Goal: Check status: Check status

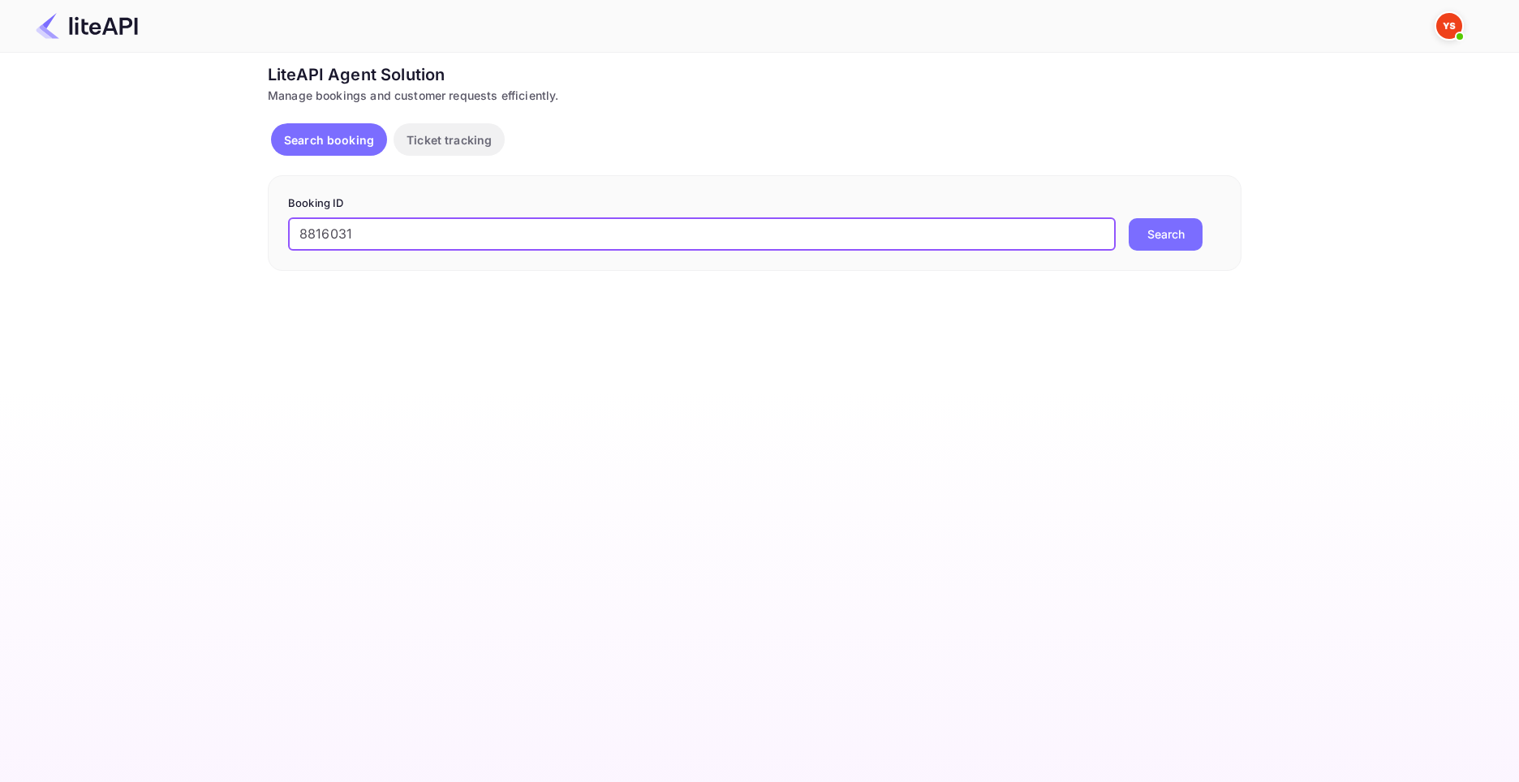
type input "8816031"
click at [1128, 218] on button "Search" at bounding box center [1165, 234] width 74 height 32
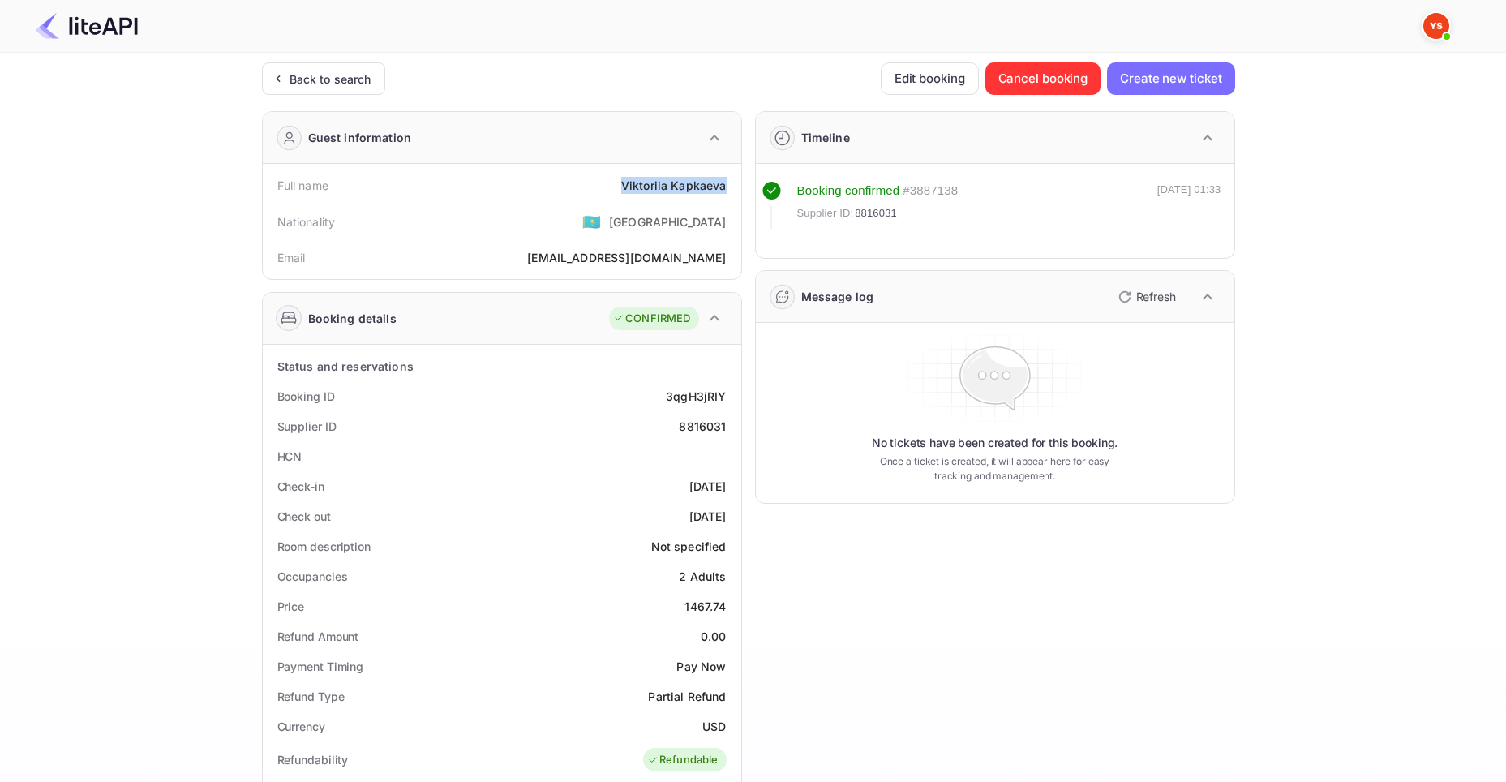
drag, startPoint x: 625, startPoint y: 184, endPoint x: 728, endPoint y: 188, distance: 103.9
click at [728, 188] on div "Full name [PERSON_NAME]" at bounding box center [502, 185] width 466 height 30
copy div "[PERSON_NAME]"
drag, startPoint x: 686, startPoint y: 602, endPoint x: 726, endPoint y: 608, distance: 40.3
click at [726, 608] on div "Price 1467.74" at bounding box center [502, 606] width 466 height 30
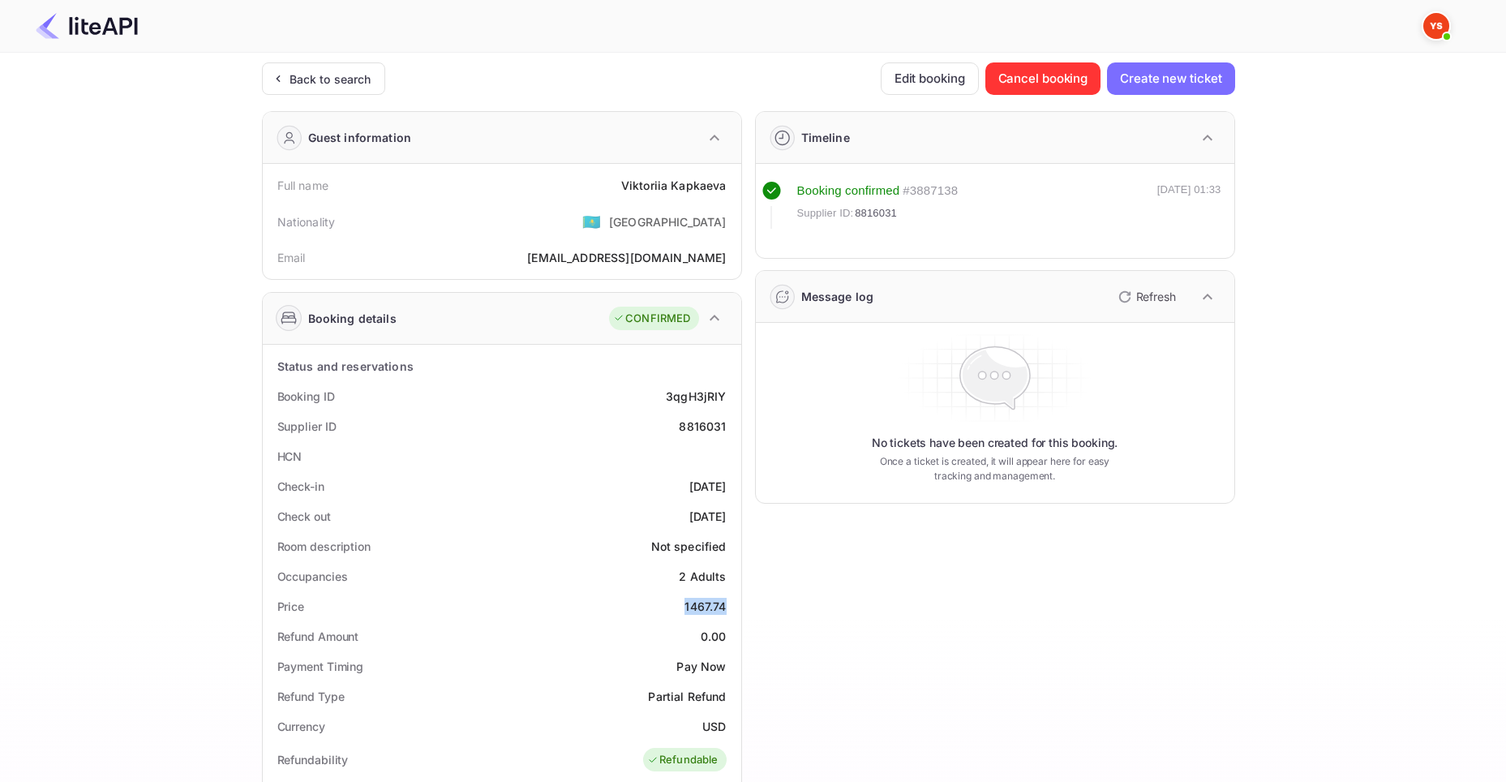
copy div "1467.74"
drag, startPoint x: 703, startPoint y: 723, endPoint x: 724, endPoint y: 729, distance: 22.1
click at [724, 729] on div "USD" at bounding box center [714, 726] width 24 height 17
copy div "USD"
click at [320, 73] on div "Back to search" at bounding box center [331, 79] width 82 height 17
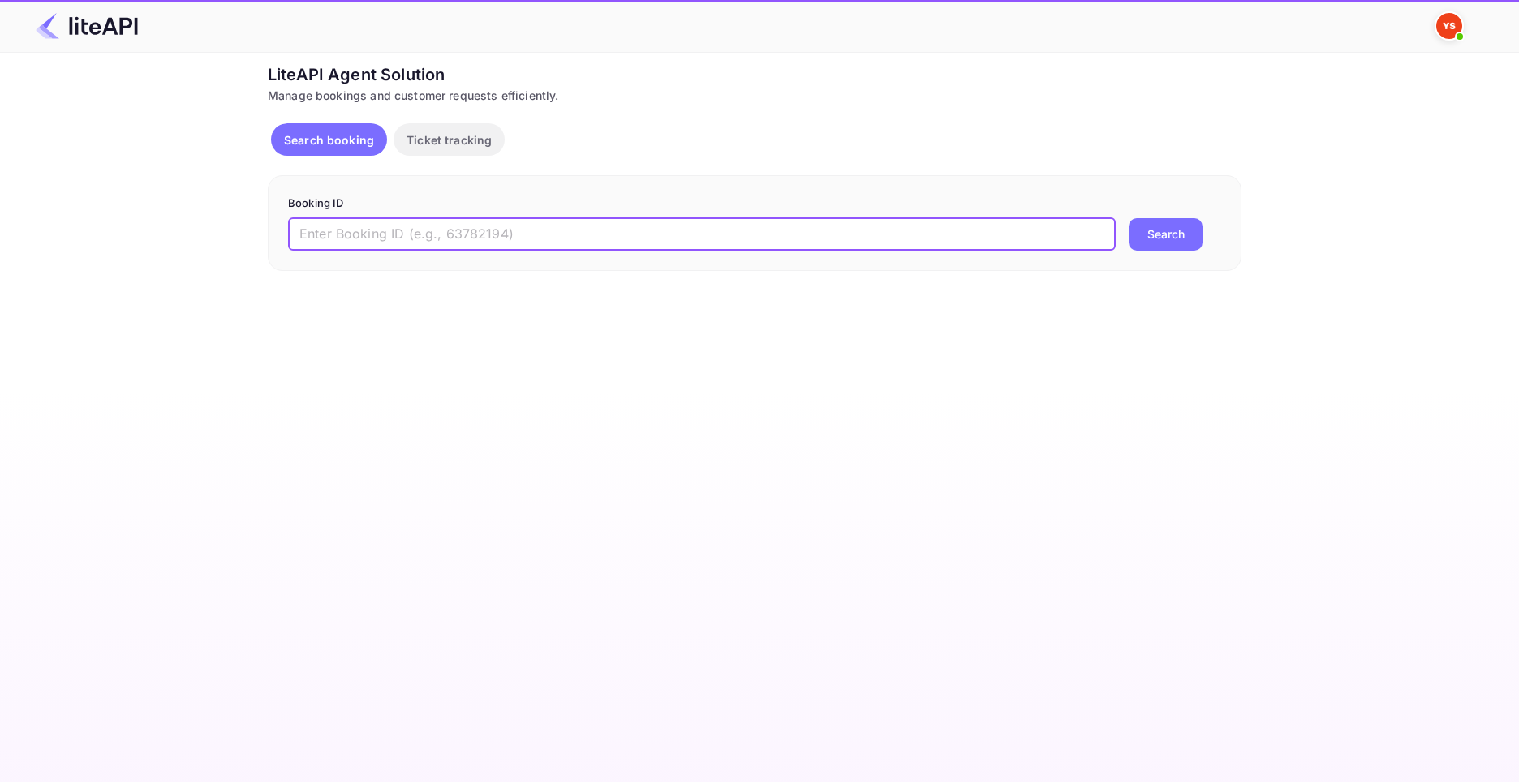
click at [386, 245] on input "text" at bounding box center [701, 234] width 827 height 32
paste input "9113541"
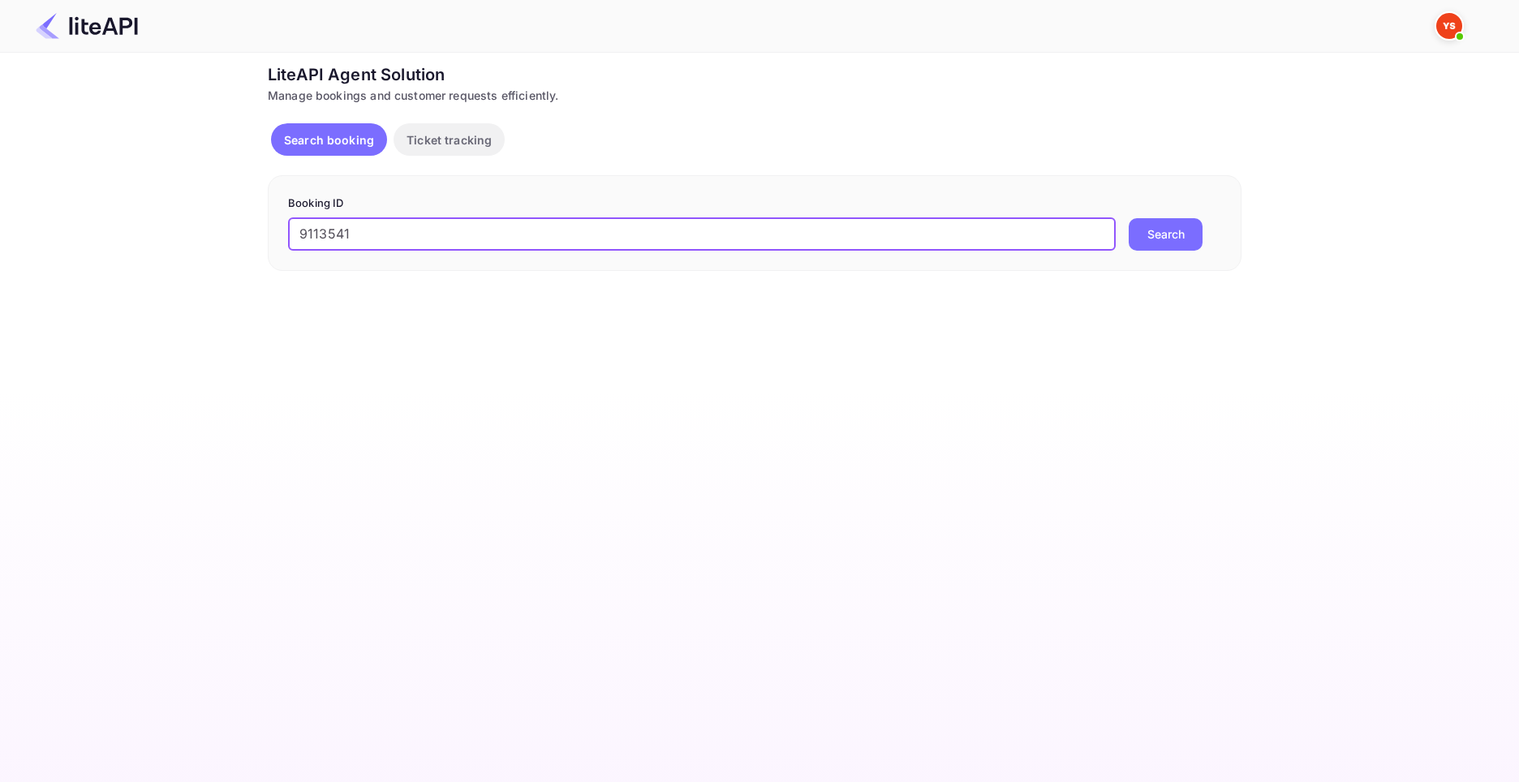
type input "9113541"
click at [1128, 218] on button "Search" at bounding box center [1165, 234] width 74 height 32
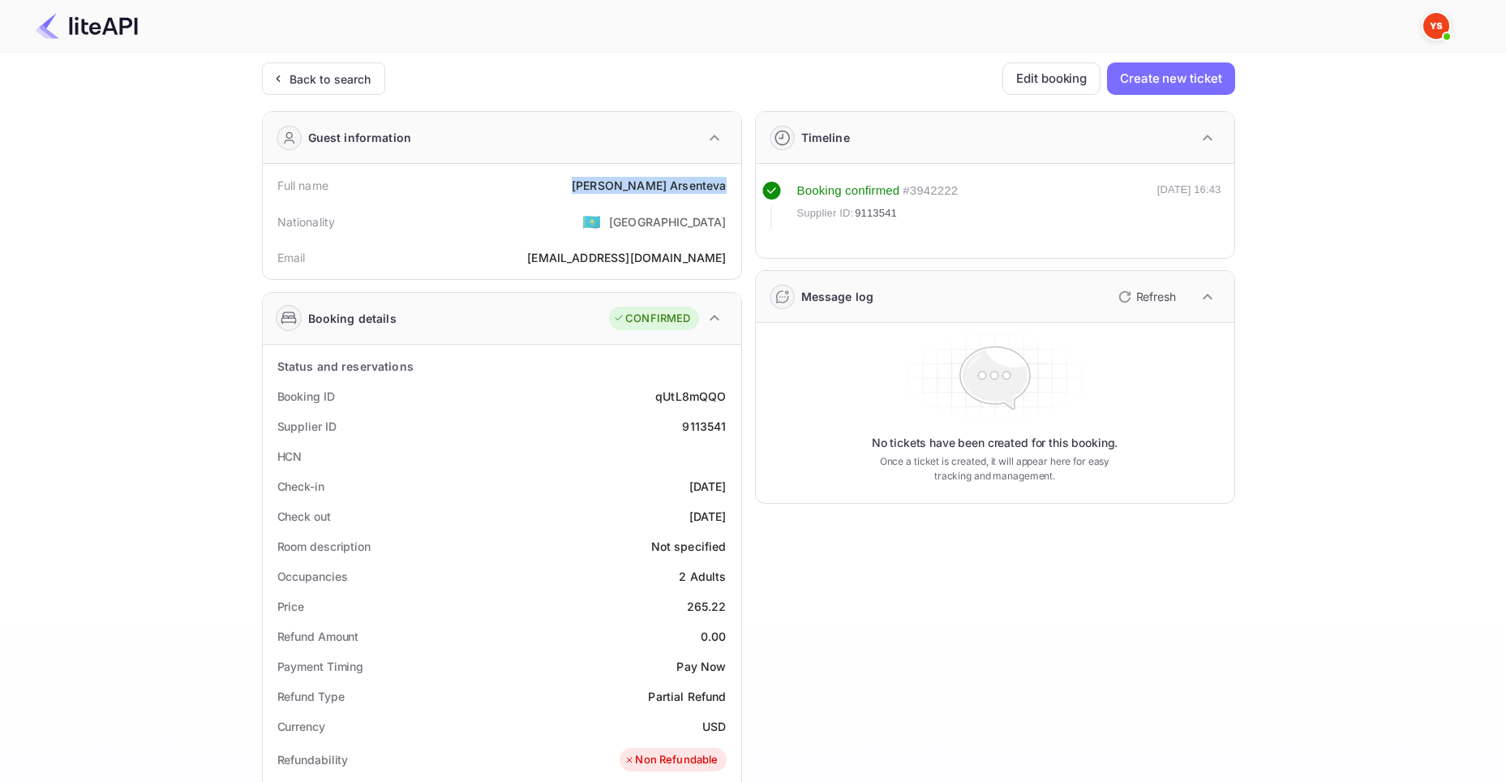
drag, startPoint x: 636, startPoint y: 181, endPoint x: 728, endPoint y: 187, distance: 92.7
click at [728, 187] on div "Full name [PERSON_NAME]" at bounding box center [502, 185] width 466 height 30
copy div "[PERSON_NAME]"
drag, startPoint x: 688, startPoint y: 608, endPoint x: 724, endPoint y: 612, distance: 35.8
click at [724, 612] on div "265.22" at bounding box center [707, 606] width 40 height 17
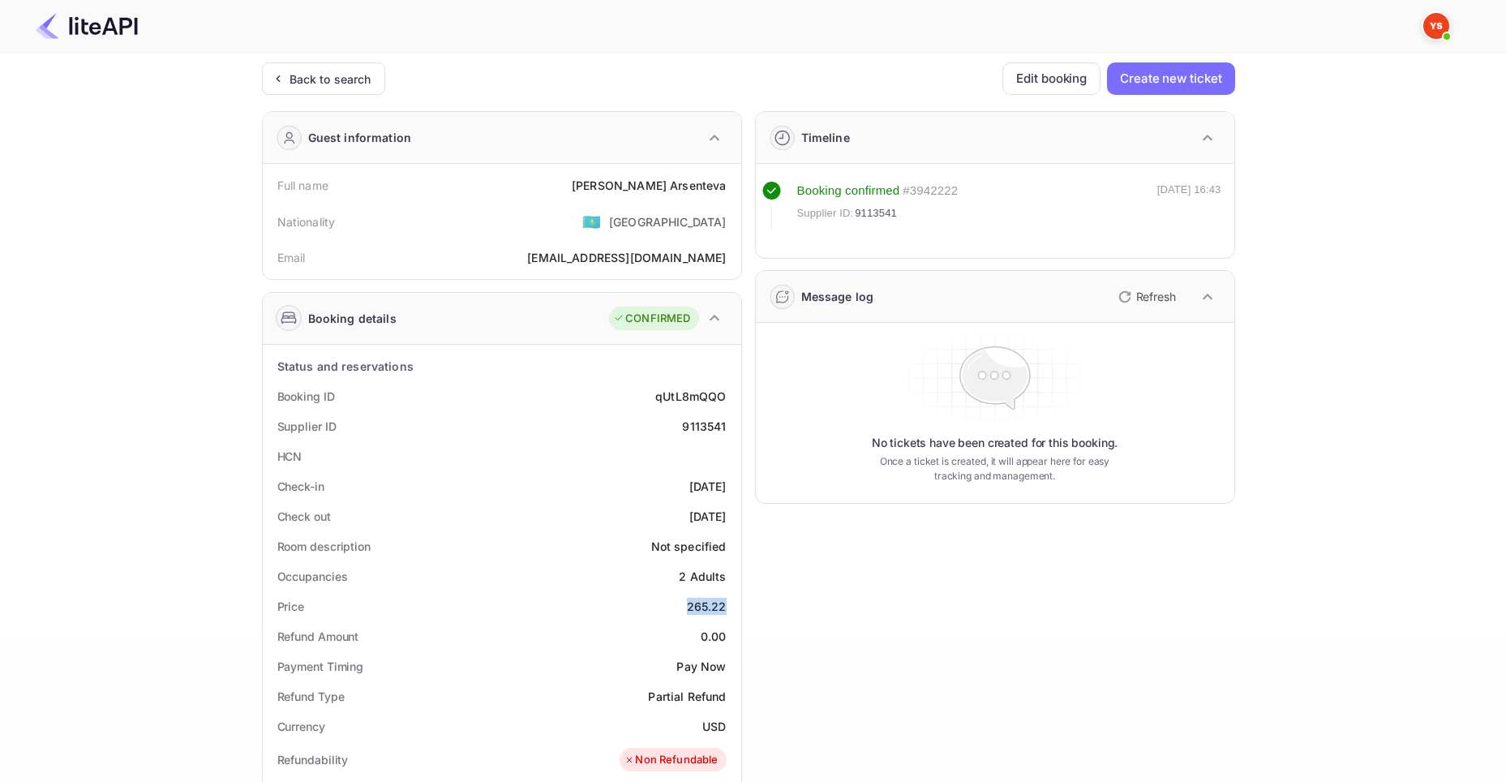
copy div "265.22"
drag, startPoint x: 702, startPoint y: 724, endPoint x: 728, endPoint y: 730, distance: 25.8
click at [728, 730] on div "Currency USD" at bounding box center [502, 726] width 466 height 30
copy div "USD"
